Goal: Task Accomplishment & Management: Complete application form

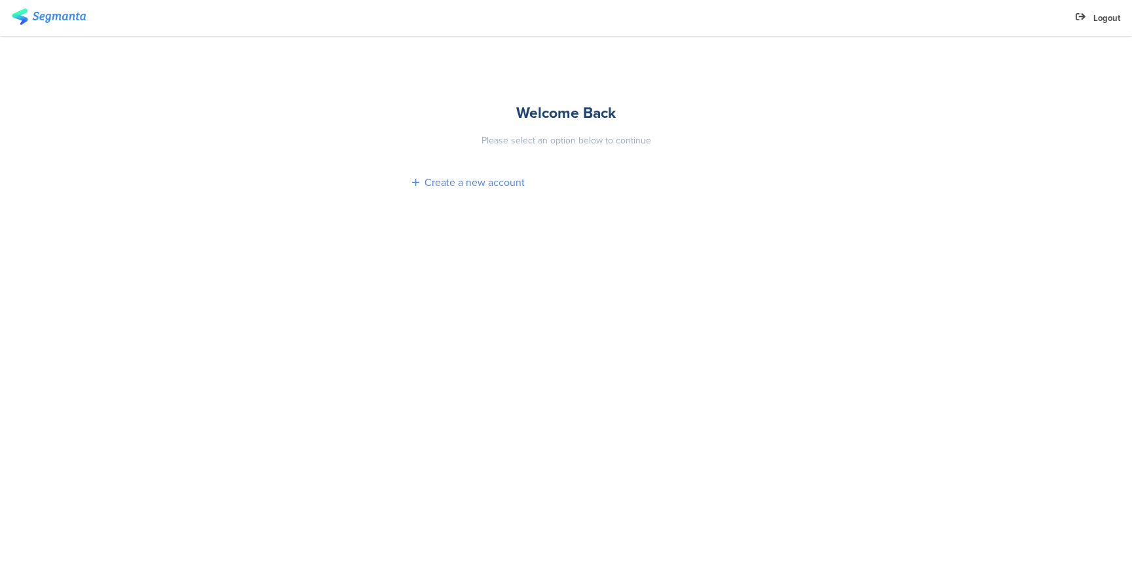
click at [444, 185] on div "Create a new account" at bounding box center [475, 182] width 100 height 15
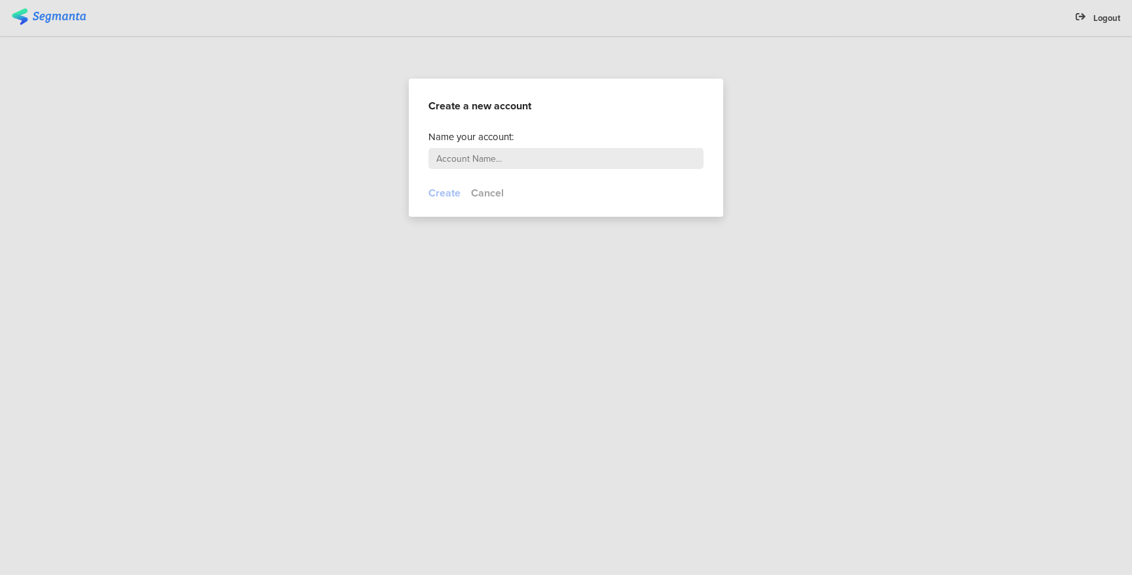
click at [465, 148] on input "text" at bounding box center [566, 158] width 275 height 21
type input "[PERSON_NAME]"
click at [455, 191] on button "Create" at bounding box center [445, 192] width 32 height 15
